Goal: Task Accomplishment & Management: Manage account settings

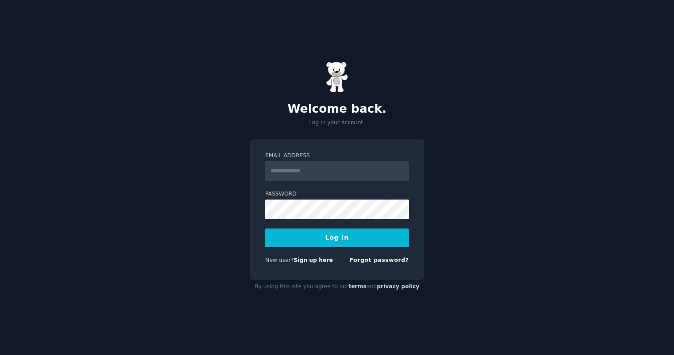
click at [324, 172] on input "Email Address" at bounding box center [336, 171] width 143 height 20
type input "**********"
click at [323, 237] on button "Log In" at bounding box center [336, 238] width 143 height 19
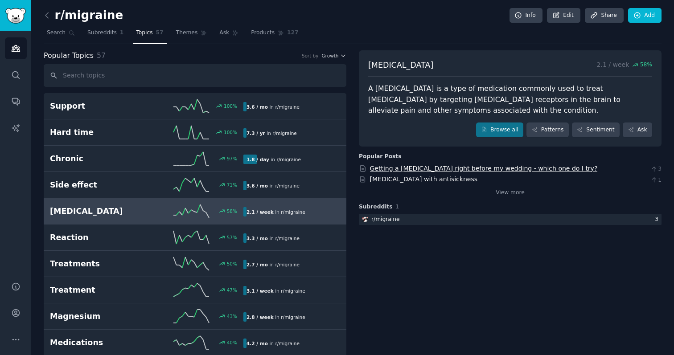
click at [396, 167] on link "Getting a triptan right before my wedding - which one do I try?" at bounding box center [484, 168] width 228 height 7
